Goal: Check status: Check status

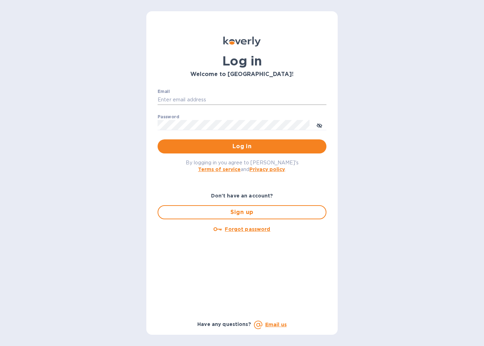
click at [245, 96] on input "Email" at bounding box center [242, 100] width 169 height 11
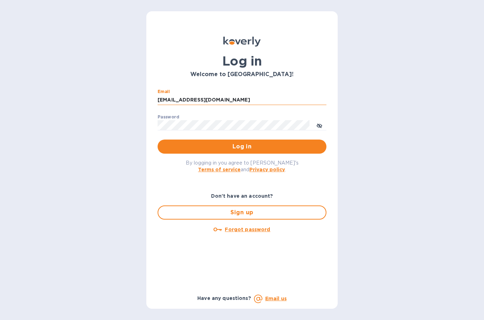
type input "[EMAIL_ADDRESS][DOMAIN_NAME]"
click at [242, 146] on button "Log in" at bounding box center [242, 146] width 169 height 14
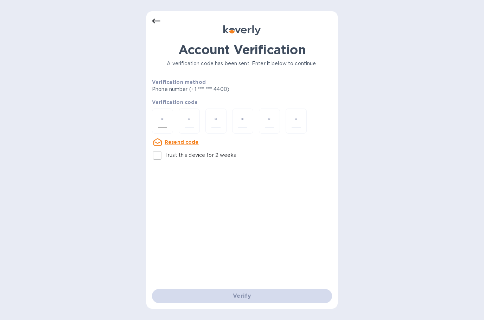
click at [167, 114] on input "number" at bounding box center [162, 120] width 9 height 13
type input "1"
type input "7"
type input "2"
type input "1"
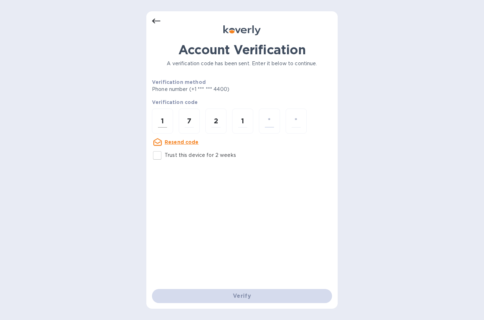
type input "6"
type input "0"
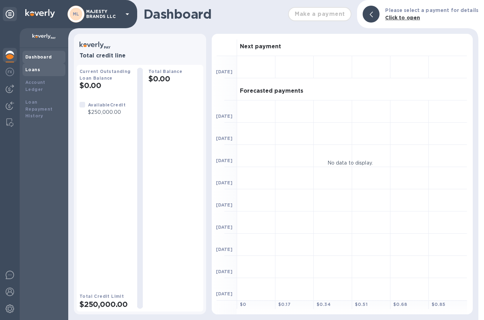
click at [54, 70] on div "Loans" at bounding box center [43, 69] width 37 height 7
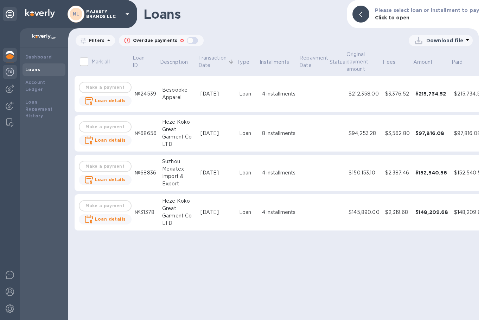
click at [13, 69] on img at bounding box center [10, 72] width 8 height 8
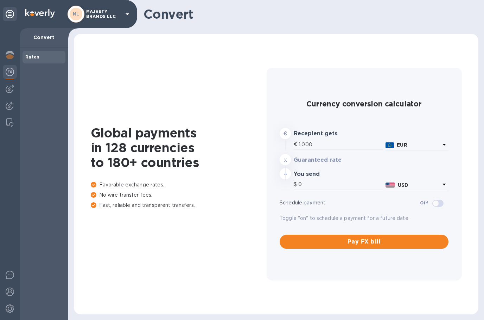
type input "1,181.7"
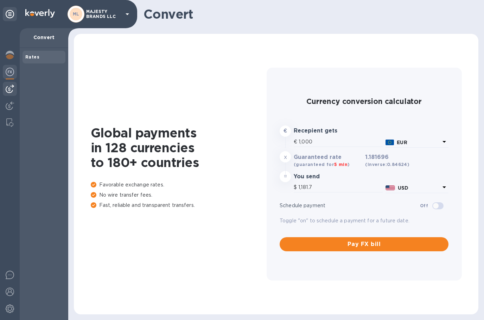
click at [8, 87] on img at bounding box center [10, 89] width 8 height 8
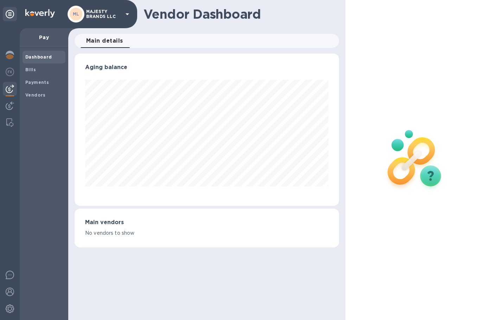
scroll to position [152, 265]
click at [55, 54] on span "Dashboard" at bounding box center [43, 57] width 37 height 7
click at [11, 55] on img at bounding box center [10, 55] width 8 height 8
